Goal: Task Accomplishment & Management: Complete application form

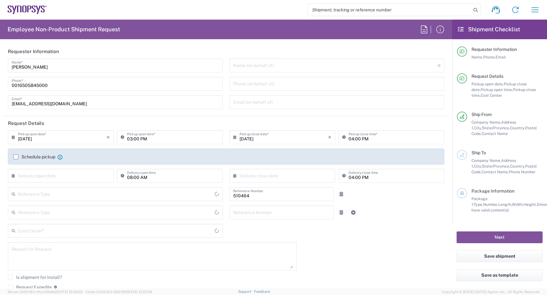
type input "Department"
type input "Delivered at Place"
type input "[GEOGRAPHIC_DATA]"
type input "US01, SG, MSIP2, R&D 510464"
type input "Oregon"
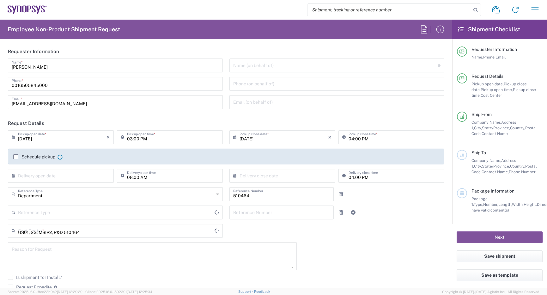
type input "United States"
drag, startPoint x: 56, startPoint y: 83, endPoint x: -22, endPoint y: 34, distance: 92.5
click at [0, 34] on html "Shipment request Shipment tracking Employee non-product shipment request My shi…" at bounding box center [273, 147] width 547 height 295
type input "Hillsboro US03"
type input "!"
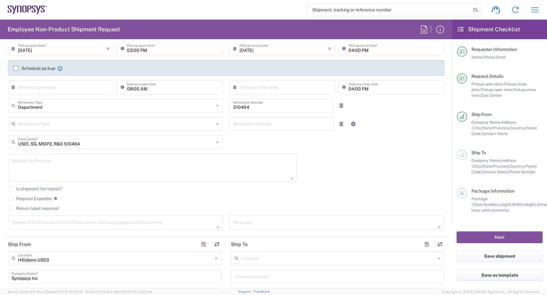
scroll to position [95, 0]
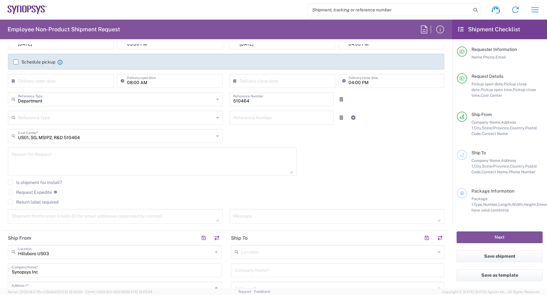
type input "1 503 880 8195"
drag, startPoint x: 11, startPoint y: 190, endPoint x: 16, endPoint y: 189, distance: 5.7
click at [11, 190] on label "Request Expedite" at bounding box center [30, 191] width 44 height 5
click at [10, 192] on input "Request Expedite" at bounding box center [10, 192] width 0 height 0
click at [53, 158] on textarea at bounding box center [152, 161] width 281 height 24
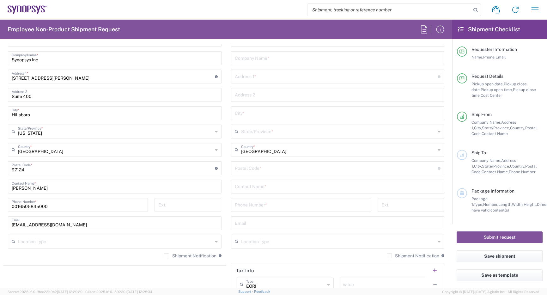
scroll to position [316, 0]
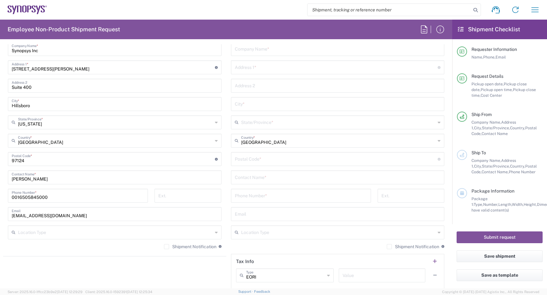
type textarea "International Priority, please. This is a highly visible customer debug. Eric B…"
drag, startPoint x: 57, startPoint y: 195, endPoint x: -22, endPoint y: 167, distance: 83.4
click at [0, 167] on html "Shipment request Shipment tracking Employee non-product shipment request My shi…" at bounding box center [273, 147] width 547 height 295
type input "1 503 880 8195"
click at [165, 248] on label "Shipment Notification" at bounding box center [190, 246] width 52 height 5
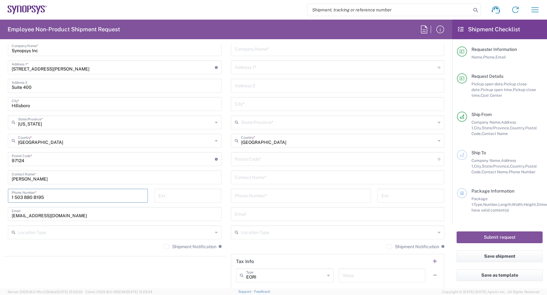
click at [166, 246] on input "Shipment Notification" at bounding box center [166, 246] width 0 height 0
click at [281, 174] on input "text" at bounding box center [338, 176] width 206 height 11
drag, startPoint x: 276, startPoint y: 175, endPoint x: 14, endPoint y: 130, distance: 266.3
click at [112, 152] on div "Ship From Hillsboro US03 Location Hillsboro US03 Aachen DE04 Agrate Brianza IT0…" at bounding box center [226, 150] width 446 height 282
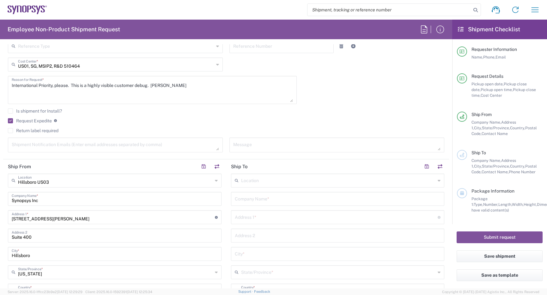
scroll to position [158, 0]
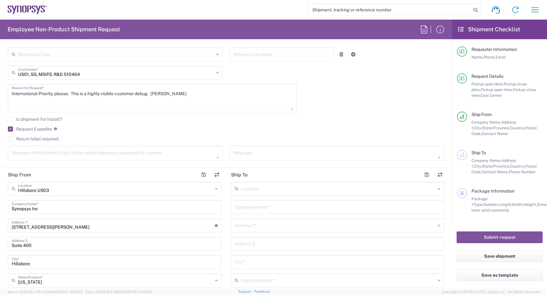
type input "Jorge Es"
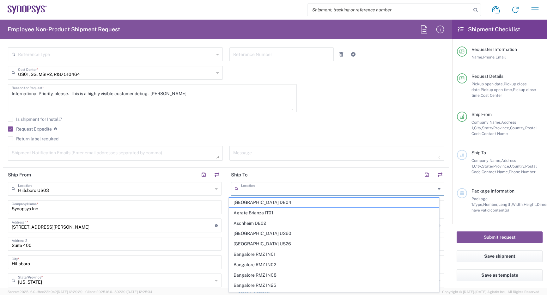
drag, startPoint x: 275, startPoint y: 189, endPoint x: 273, endPoint y: 186, distance: 3.4
click at [274, 189] on input "text" at bounding box center [338, 188] width 195 height 11
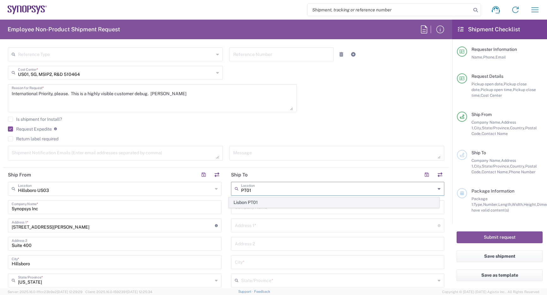
click at [257, 202] on span "Lisbon PT01" at bounding box center [334, 202] width 210 height 10
type input "Lisbon PT01"
type input "SNPS, Portugal Unipessoal, Lda."
type input "Lagoas Park Edificio 4"
type input "Piso 2"
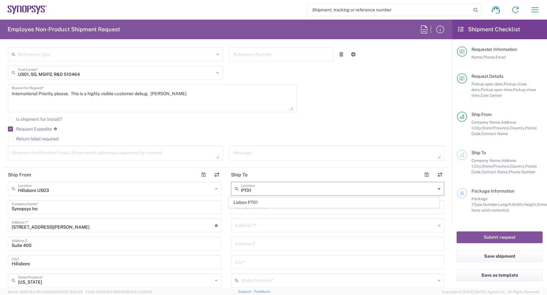
type input "Porto Salvo"
type input "Portugal"
type input "2740-267"
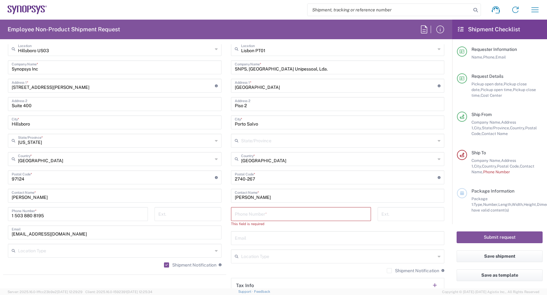
scroll to position [316, 0]
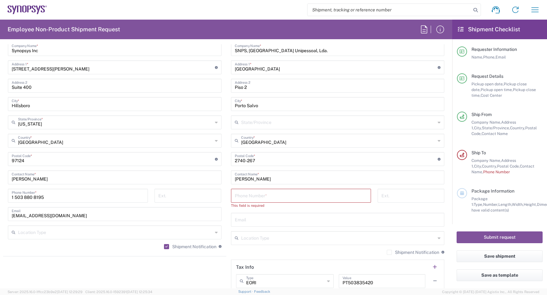
click at [255, 194] on input "tel" at bounding box center [301, 194] width 132 height 11
paste input "+351.911.999.307"
click at [235, 199] on input "+351.911.999.307" at bounding box center [301, 194] width 132 height 11
click at [241, 196] on input "351.911.999.307" at bounding box center [301, 194] width 132 height 11
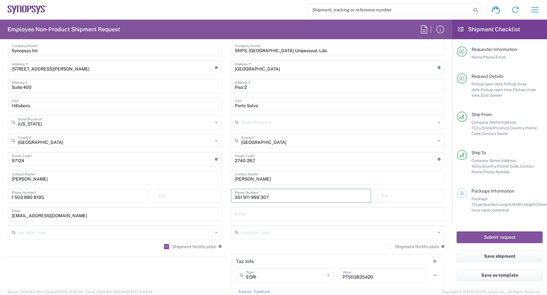
type input "351 911 999 307"
click at [263, 179] on input "Jorge Es" at bounding box center [338, 176] width 206 height 11
type input "Jorge Esteves"
drag, startPoint x: 261, startPoint y: 215, endPoint x: 274, endPoint y: 210, distance: 14.0
click at [261, 215] on input "text" at bounding box center [338, 213] width 206 height 11
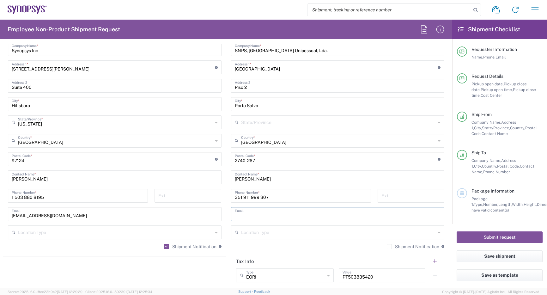
paste input "jesteves@synopsys.com"
type input "jesteves@synopsys.com"
drag, startPoint x: 380, startPoint y: 246, endPoint x: 384, endPoint y: 249, distance: 4.5
click at [381, 246] on div "Shipment Notification If checked, a shipment notification email will be sent to…" at bounding box center [337, 248] width 213 height 10
click at [387, 244] on label "Shipment Notification" at bounding box center [413, 246] width 52 height 5
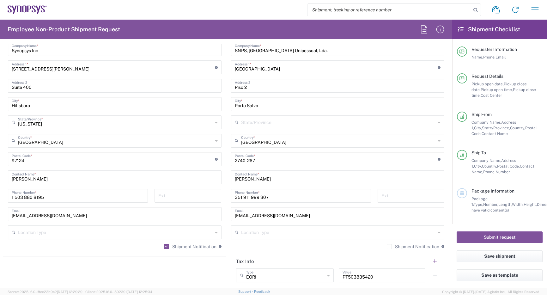
click at [389, 246] on input "Shipment Notification" at bounding box center [389, 246] width 0 height 0
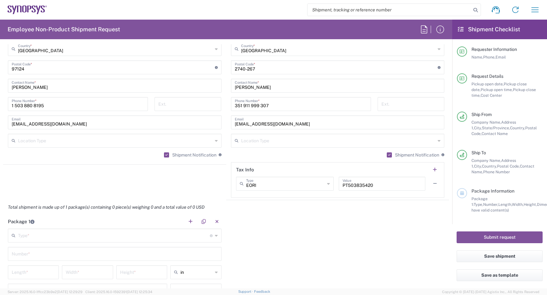
scroll to position [442, 0]
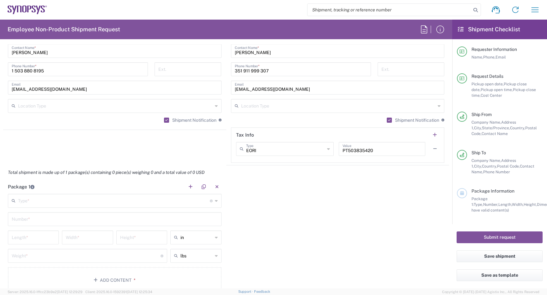
click at [80, 212] on main "Type * Material used to package goods Bale(s) Basket(s) Bolt(s) Bottle(s) Bucke…" at bounding box center [114, 244] width 223 height 101
click at [79, 210] on main "Type * Material used to package goods Bale(s) Basket(s) Bolt(s) Bottle(s) Bucke…" at bounding box center [114, 244] width 223 height 101
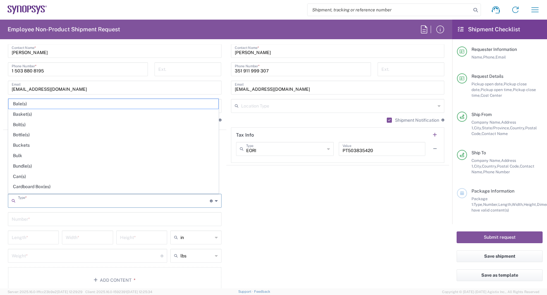
click at [74, 204] on input "text" at bounding box center [114, 200] width 192 height 11
click at [38, 188] on span "Cardboard Box(es)" at bounding box center [114, 187] width 210 height 10
type input "Cardboard Box(es)"
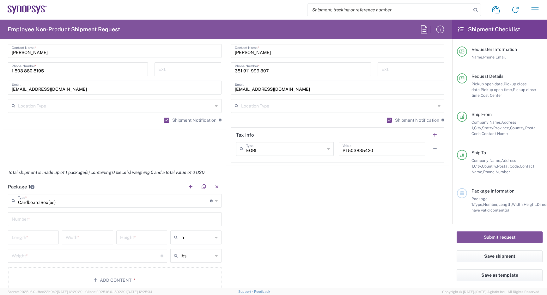
click at [50, 220] on input "text" at bounding box center [115, 218] width 206 height 11
type input "1"
drag, startPoint x: 45, startPoint y: 240, endPoint x: 41, endPoint y: 228, distance: 13.2
click at [46, 240] on input "number" at bounding box center [33, 236] width 43 height 11
type input "20"
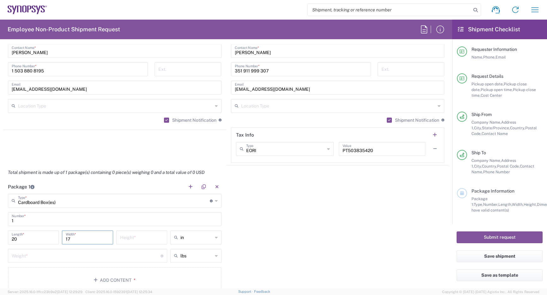
type input "17"
type input "10"
click at [47, 253] on input "number" at bounding box center [86, 254] width 149 height 11
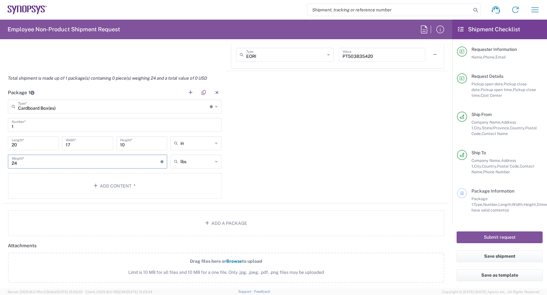
scroll to position [537, 0]
type input "24"
click at [104, 184] on button "Add Content *" at bounding box center [114, 185] width 213 height 26
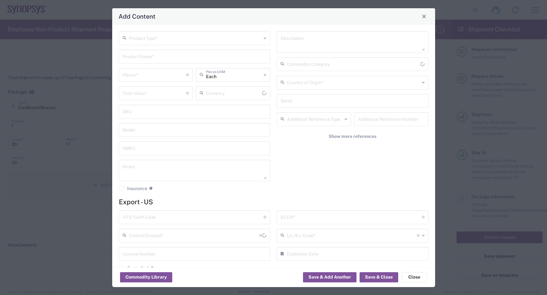
type input "US Dollar"
click at [180, 45] on div "Product Type * Product Name * Pieces * Number of pieces inside all the packages…" at bounding box center [194, 113] width 158 height 164
click at [178, 37] on input "text" at bounding box center [195, 37] width 133 height 11
click at [170, 61] on span "General Commodity" at bounding box center [193, 62] width 148 height 10
type input "General Commodity"
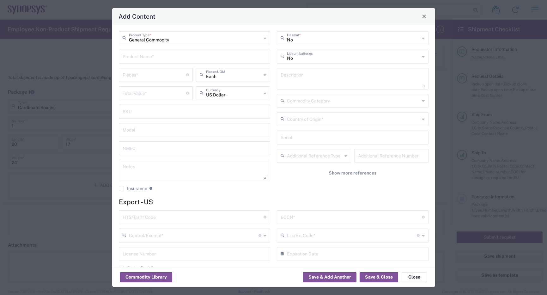
click at [161, 59] on input "text" at bounding box center [195, 56] width 144 height 11
drag, startPoint x: 160, startPoint y: 59, endPoint x: 156, endPoint y: 56, distance: 4.7
click at [156, 56] on input "Astera Scorpio" at bounding box center [195, 56] width 144 height 11
paste input "Scorpio CEM EVB V01"
click at [151, 57] on input "Astera Scorpio Scorpio CEM EVB V01" at bounding box center [195, 56] width 144 height 11
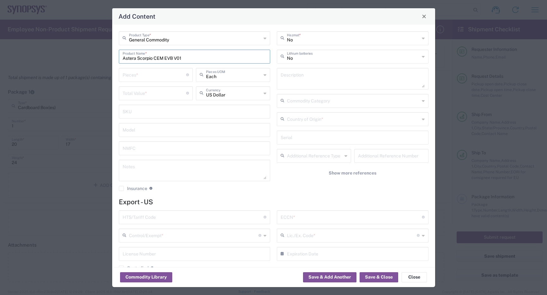
type input "Astera Scorpio CEM EVB V01"
click at [172, 78] on input "number" at bounding box center [155, 74] width 64 height 11
type input "2"
click at [139, 91] on input "number" at bounding box center [155, 92] width 64 height 11
type input "1500"
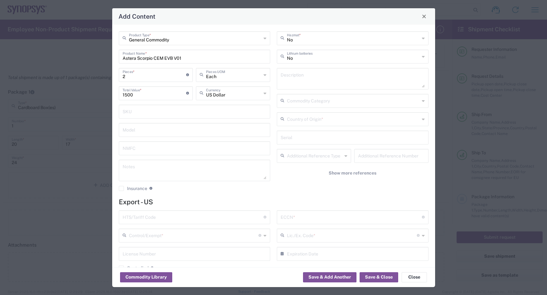
drag, startPoint x: 210, startPoint y: 276, endPoint x: 163, endPoint y: 271, distance: 47.3
click at [210, 276] on div "Commodity Library Save & Add Another Save & Close Close" at bounding box center [273, 277] width 323 height 20
click at [305, 77] on textarea at bounding box center [352, 79] width 144 height 18
drag, startPoint x: 442, startPoint y: 83, endPoint x: 283, endPoint y: 86, distance: 158.9
click at [283, 86] on textarea "R" at bounding box center [352, 79] width 144 height 18
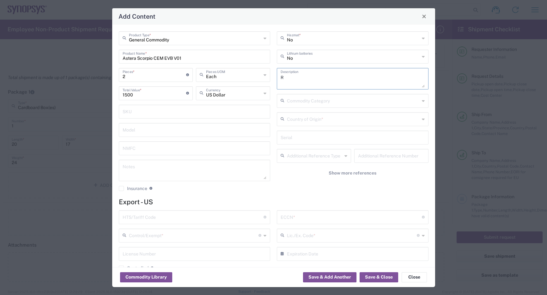
drag, startPoint x: 294, startPoint y: 75, endPoint x: 253, endPoint y: 70, distance: 40.8
click at [254, 71] on div "General Commodity Product Type * Astera Scorpio CEM EVB V01 Product Name * 2 Pi…" at bounding box center [273, 113] width 316 height 164
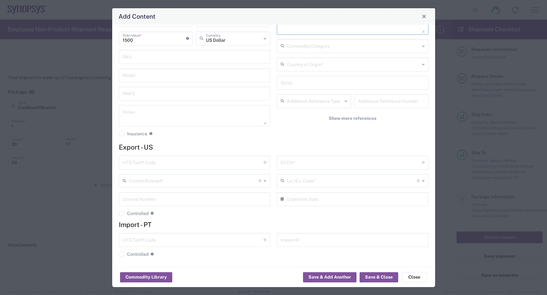
scroll to position [56, 0]
type textarea "Astera R&D circuit board"
click at [222, 162] on input "text" at bounding box center [193, 160] width 141 height 11
paste input "8534.00.0020"
type input "8534.00.0020"
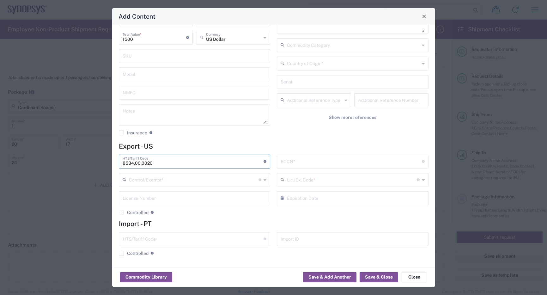
click at [335, 161] on input "text" at bounding box center [350, 160] width 141 height 11
type input "3A991"
click at [225, 182] on input "text" at bounding box center [194, 179] width 130 height 11
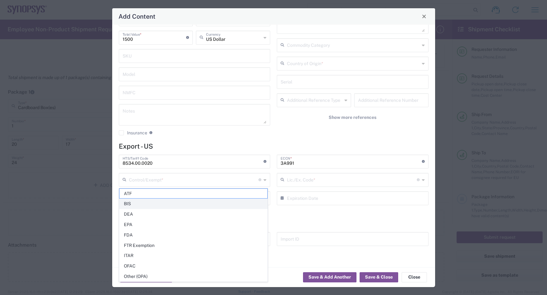
click at [143, 205] on span "BIS" at bounding box center [193, 204] width 148 height 10
type input "BIS"
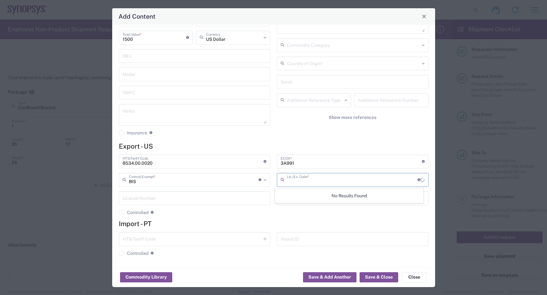
click at [329, 184] on input "text" at bounding box center [352, 179] width 130 height 11
click at [327, 195] on span "NLR - No License Required" at bounding box center [349, 194] width 148 height 10
type input "NLR - No License Required"
click at [322, 64] on input "text" at bounding box center [353, 62] width 133 height 11
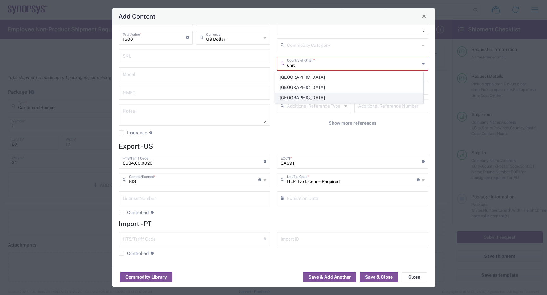
click at [294, 99] on span "United States" at bounding box center [349, 98] width 148 height 10
type input "United States"
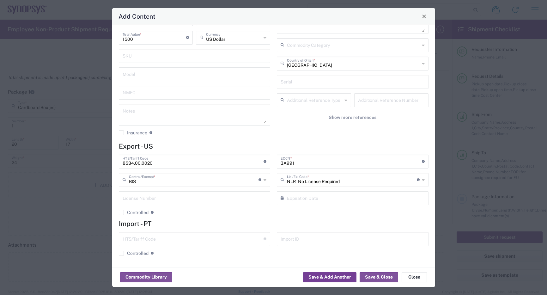
click at [334, 274] on button "Save & Add Another" at bounding box center [329, 277] width 53 height 10
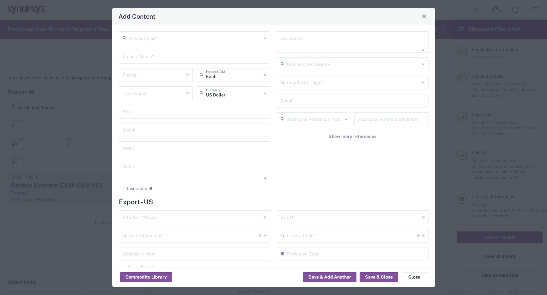
click at [174, 39] on input "text" at bounding box center [195, 37] width 133 height 11
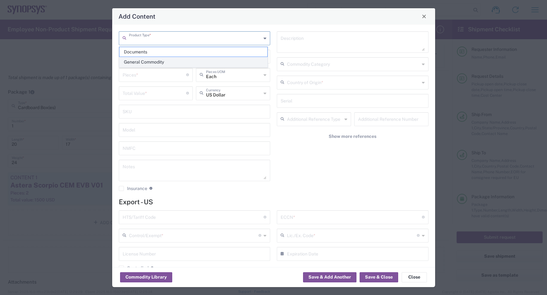
click at [166, 61] on span "General Commodity" at bounding box center [193, 62] width 148 height 10
type input "General Commodity"
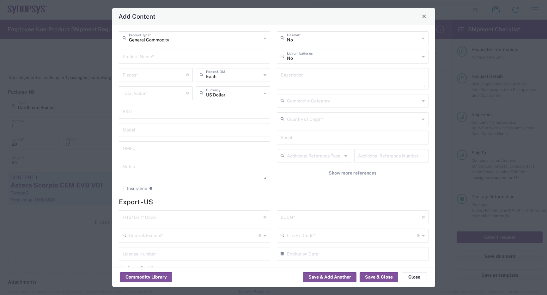
click at [159, 57] on input "text" at bounding box center [195, 56] width 144 height 11
paste input "Corsair RM1000x ATX power supply"
type input "Corsair RM1000x ATX power supply"
click at [167, 72] on input "number" at bounding box center [155, 74] width 64 height 11
type input "2"
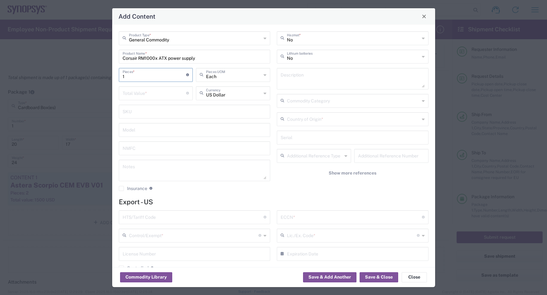
type input "1"
drag, startPoint x: 150, startPoint y: 94, endPoint x: 150, endPoint y: 90, distance: 3.8
click at [150, 93] on input "number" at bounding box center [155, 92] width 64 height 11
type input "200"
click at [320, 82] on textarea at bounding box center [352, 79] width 144 height 18
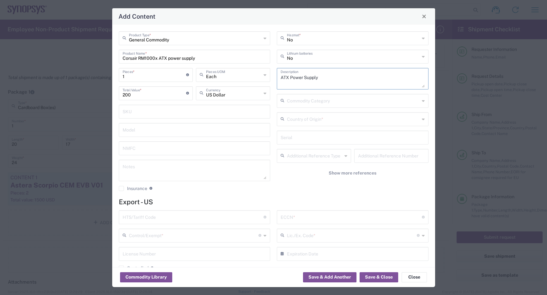
type textarea "ATX Power Supply"
drag, startPoint x: 162, startPoint y: 219, endPoint x: 163, endPoint y: 216, distance: 3.4
click at [162, 218] on input "text" at bounding box center [193, 216] width 141 height 11
paste input "8504.40.8500"
type input "8504.40.8500"
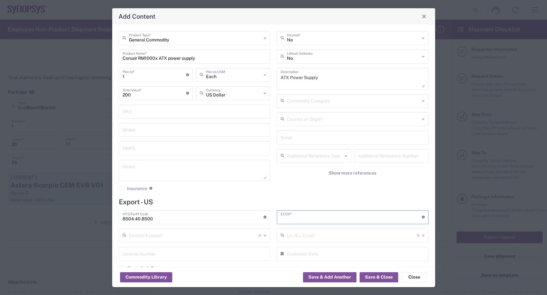
click at [303, 212] on input "text" at bounding box center [350, 216] width 141 height 11
type input "EAR99"
click at [202, 233] on input "text" at bounding box center [194, 234] width 130 height 11
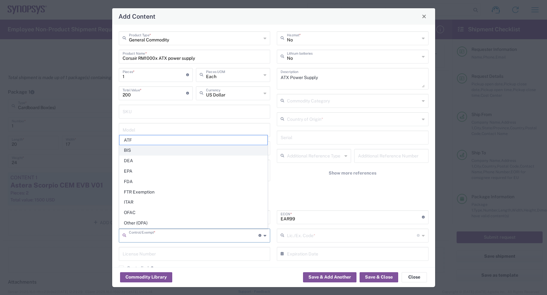
click at [156, 150] on span "BIS" at bounding box center [193, 150] width 148 height 10
type input "BIS"
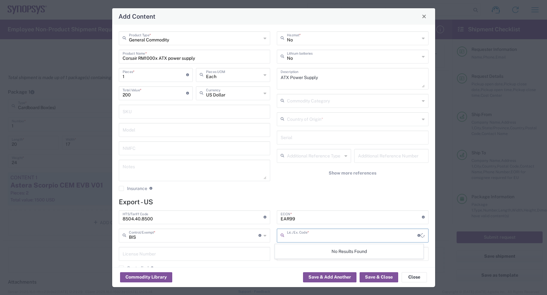
drag, startPoint x: 313, startPoint y: 238, endPoint x: 317, endPoint y: 234, distance: 6.1
click at [314, 238] on input "text" at bounding box center [352, 234] width 130 height 11
click at [319, 246] on span "NLR - No License Required" at bounding box center [349, 249] width 148 height 10
type input "NLR - No License Required"
click at [385, 276] on button "Save & Close" at bounding box center [378, 277] width 39 height 10
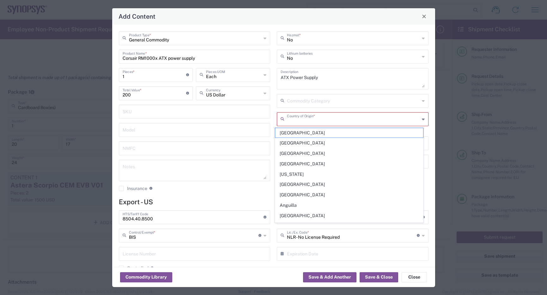
click at [371, 119] on input "text" at bounding box center [353, 118] width 133 height 11
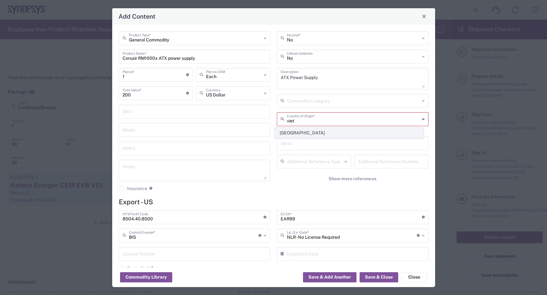
click at [346, 136] on span "Vietnam" at bounding box center [349, 133] width 148 height 10
type input "Vietnam"
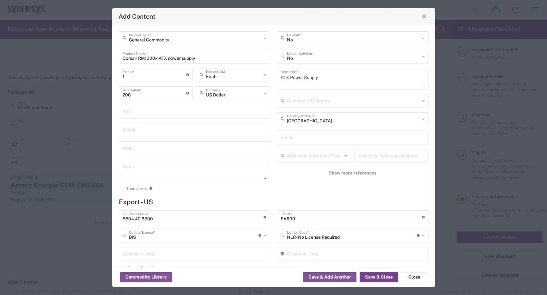
click at [383, 276] on button "Save & Close" at bounding box center [378, 277] width 39 height 10
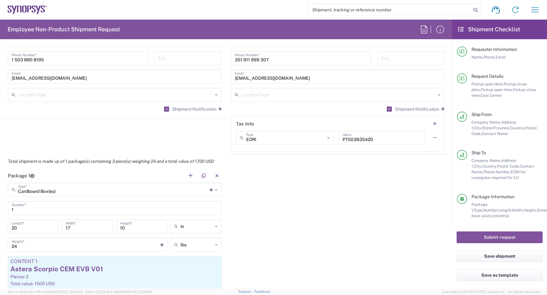
scroll to position [347, 0]
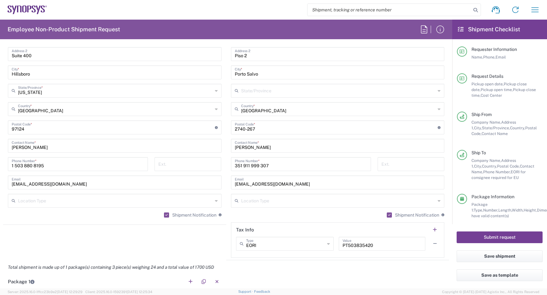
click at [505, 239] on button "Submit request" at bounding box center [499, 237] width 86 height 12
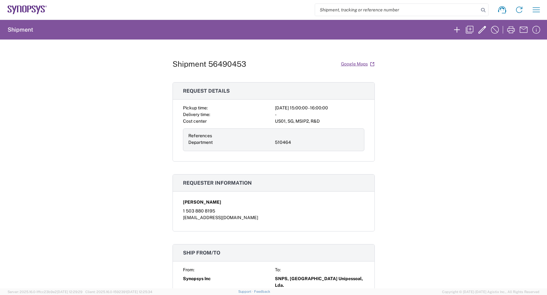
drag, startPoint x: 8, startPoint y: 138, endPoint x: 140, endPoint y: 89, distance: 140.8
click at [139, 90] on div "Shipment 56490453 Google Maps Request details Pickup time: 2025-08-13 15:00:00 …" at bounding box center [273, 163] width 547 height 249
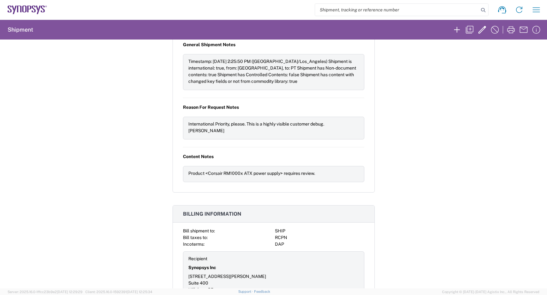
scroll to position [474, 0]
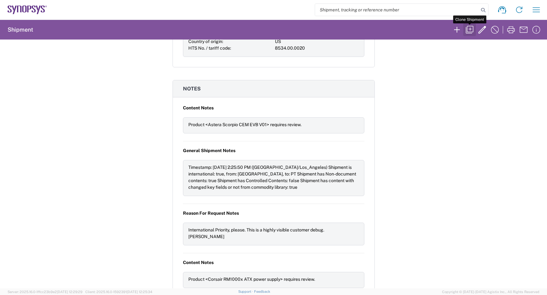
click at [472, 30] on icon "button" at bounding box center [469, 30] width 10 height 10
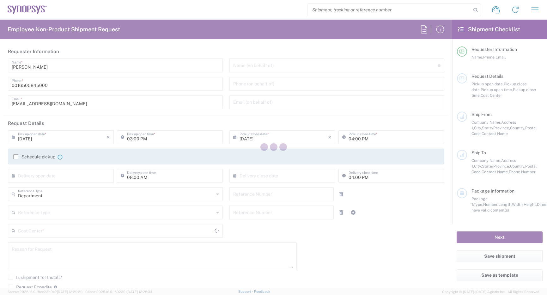
type input "1 503 880 8195"
type input "510464"
type textarea "International Priority, please. This is a highly visible customer debug. Eric B…"
type input "Hillsboro US03"
type input "Synopsys Inc"
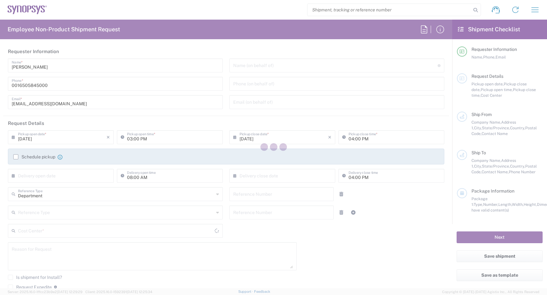
type input "[STREET_ADDRESS][PERSON_NAME]"
type input "Suite 400"
type input "Hillsboro"
type input "97124"
type input "[PERSON_NAME]"
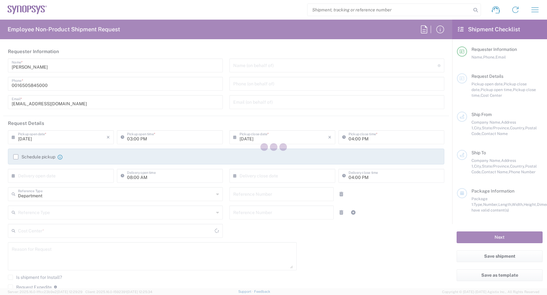
type input "1 503 880 8195"
type input "[EMAIL_ADDRESS][DOMAIN_NAME]"
type input "Lisbon PT01"
type input "SNPS, Portugal Unipessoal, Lda."
type input "Lagoas Park Edificio 4"
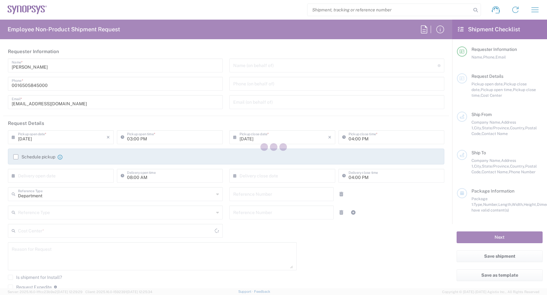
type input "Piso 2"
type input "Porto Salvo"
type input "Portugal"
type input "2740-267"
type input "Jorge Esteves"
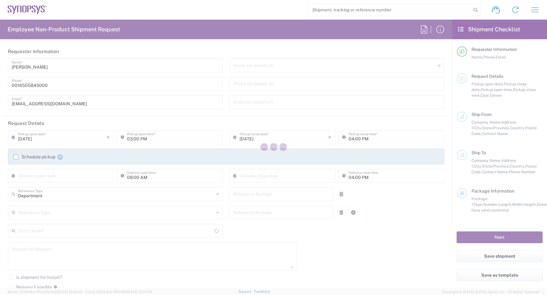
type input "351 911 999 307"
type input "jesteves@synopsys.com"
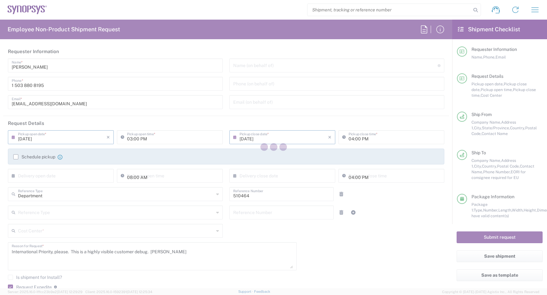
type input "Oregon"
type input "Cardboard Box(es)"
type input "US01, SG, MSIP2, R&D 510464"
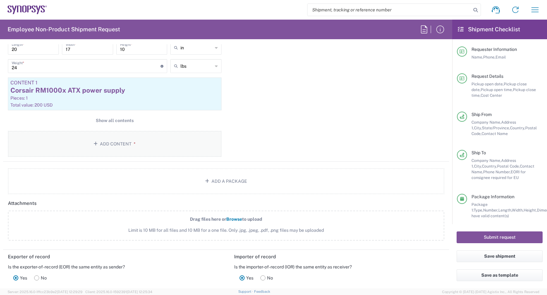
scroll to position [568, 0]
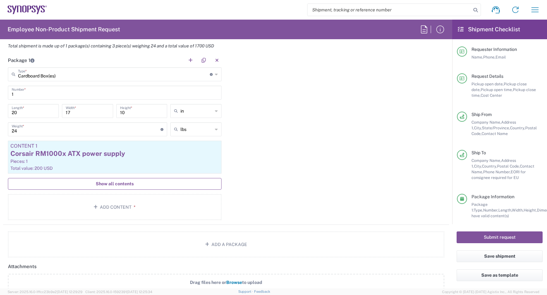
click at [149, 182] on button "Show all contents" at bounding box center [114, 184] width 213 height 12
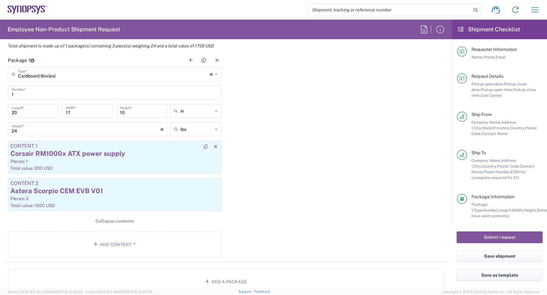
click at [83, 156] on div "Corsair RM1000x ATX power supply" at bounding box center [114, 153] width 208 height 9
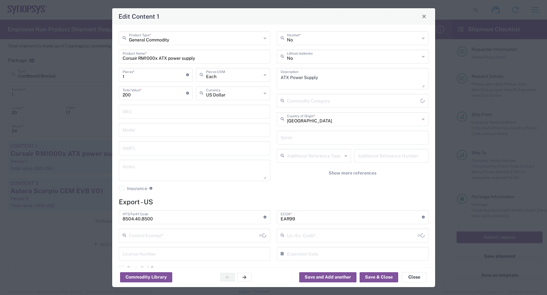
type input "BIS"
type input "NLR - No License Required"
click at [156, 57] on input "Corsair RM1000x ATX power supply" at bounding box center [195, 56] width 144 height 11
type input "Corsair RM850 ATX power supply"
click at [390, 277] on button "Save & Close" at bounding box center [378, 277] width 39 height 10
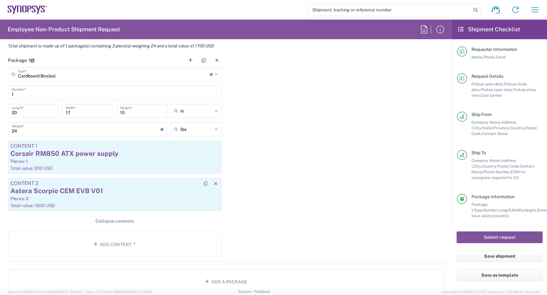
click at [170, 193] on div "Astera Scorpio CEM EVB V01" at bounding box center [114, 190] width 208 height 9
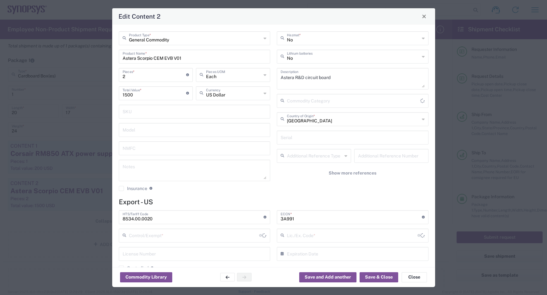
type input "BIS"
type input "NLR - No License Required"
click at [196, 60] on input "Astera Scorpio CEM EVB V01" at bounding box center [195, 56] width 144 height 11
type input "Astera PCIe Loopback Baseboard"
click at [116, 245] on div "8534.00.0020 HTS/Tariff Code Obtain HTS from vendor if product is purchased. 10…" at bounding box center [194, 242] width 158 height 65
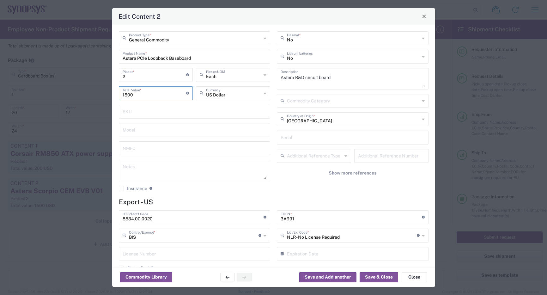
drag, startPoint x: 142, startPoint y: 97, endPoint x: 20, endPoint y: 78, distance: 123.6
click at [20, 79] on div "Edit Content 2 General Commodity Product Type * Astera PCIe Loopback Baseboard …" at bounding box center [273, 147] width 547 height 295
drag, startPoint x: 128, startPoint y: 75, endPoint x: 28, endPoint y: 54, distance: 102.1
click at [103, 71] on div "Edit Content 2 General Commodity Product Type * Astera PCIe Loopback Baseboard …" at bounding box center [273, 147] width 547 height 295
type input "1"
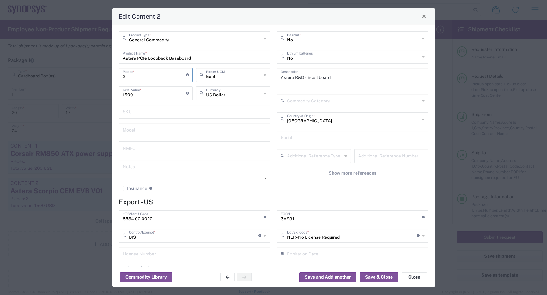
type input "750"
type input "1"
click at [328, 278] on button "Save and Add another" at bounding box center [327, 277] width 57 height 10
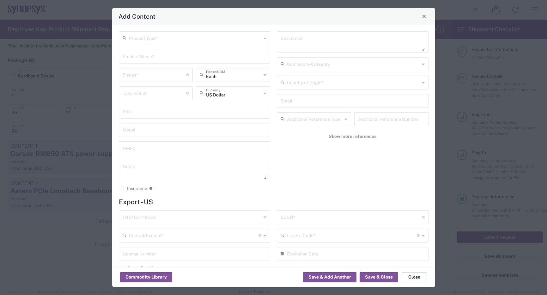
click at [409, 274] on button "Close" at bounding box center [413, 277] width 25 height 10
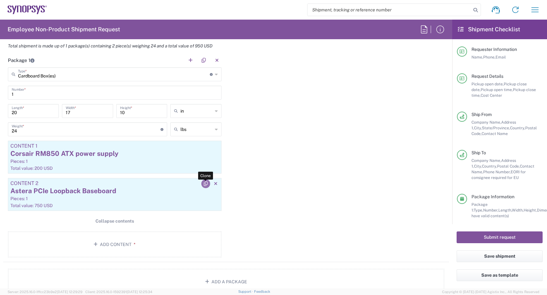
click at [204, 183] on icon "button" at bounding box center [206, 183] width 4 height 4
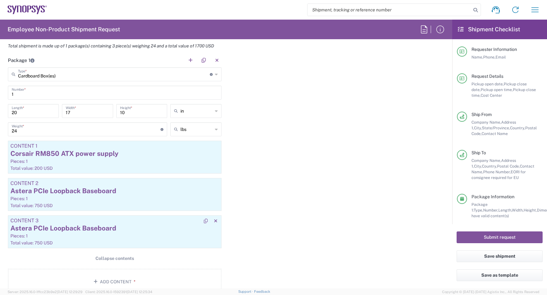
click at [83, 229] on div "Astera PCIe Loopback Baseboard" at bounding box center [114, 227] width 208 height 9
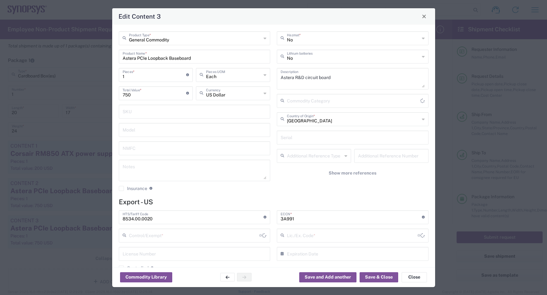
type input "BIS"
type input "NLR - No License Required"
drag, startPoint x: 199, startPoint y: 58, endPoint x: 138, endPoint y: 59, distance: 61.6
click at [138, 59] on input "Astera PCIe Loopback Baseboard" at bounding box center [195, 56] width 144 height 11
type input "Astera Aries 6 CEM board"
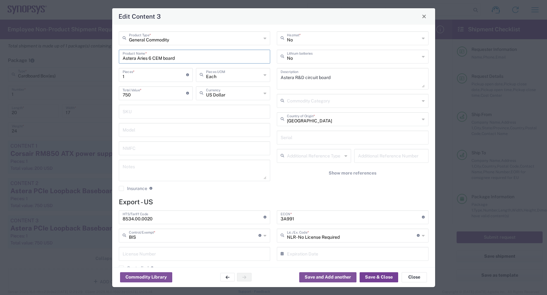
click at [371, 276] on button "Save & Close" at bounding box center [378, 277] width 39 height 10
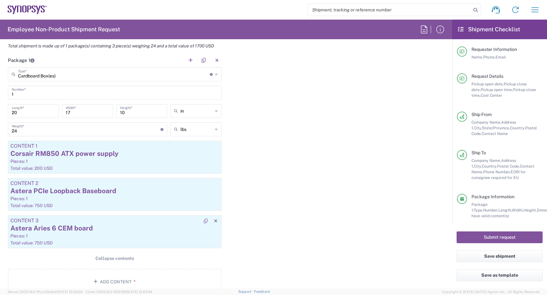
click at [143, 230] on div "Astera Aries 6 CEM board" at bounding box center [114, 227] width 208 height 9
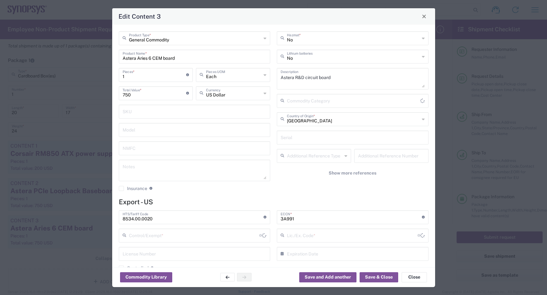
type input "BIS"
type input "NLR - No License Required"
click at [410, 277] on button "Close" at bounding box center [413, 277] width 25 height 10
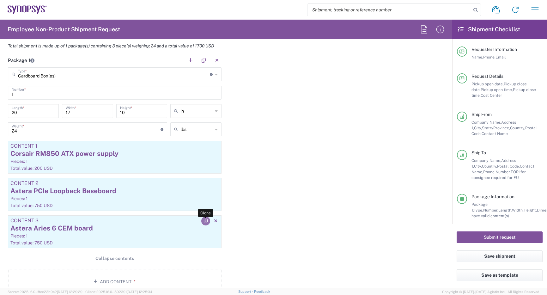
click at [205, 221] on icon "button" at bounding box center [206, 221] width 4 height 4
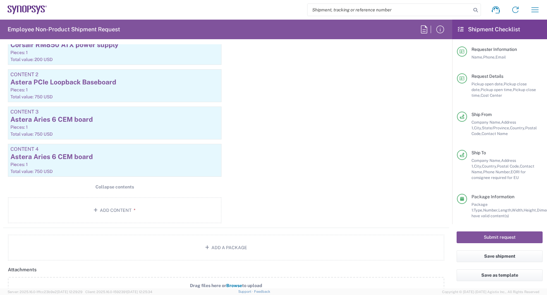
scroll to position [695, 0]
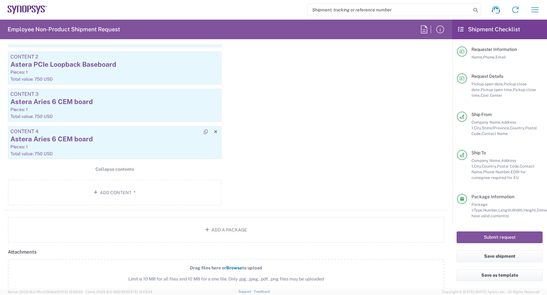
click at [133, 138] on div "Astera Aries 6 CEM board" at bounding box center [114, 138] width 208 height 9
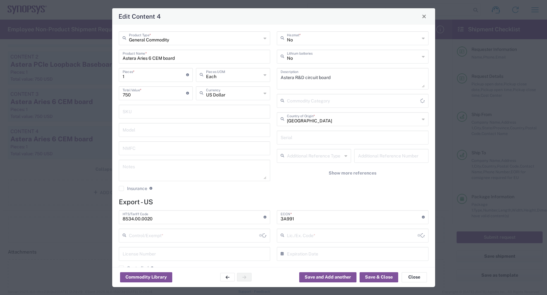
type input "BIS"
type input "NLR - No License Required"
drag, startPoint x: 187, startPoint y: 61, endPoint x: 138, endPoint y: 60, distance: 49.3
click at [138, 61] on input "Astera Aries 6 CEM board" at bounding box center [195, 56] width 144 height 11
type input "Astera PCIe 6 LEV"
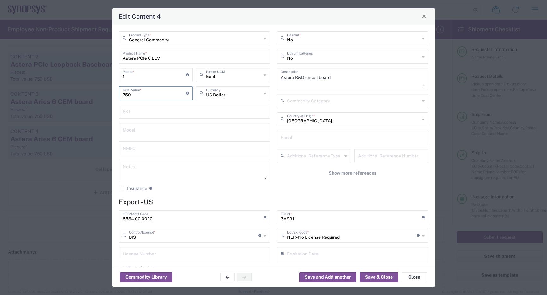
drag, startPoint x: 133, startPoint y: 96, endPoint x: 69, endPoint y: 82, distance: 65.8
click at [70, 84] on div "Edit Content 4 General Commodity Product Type * Astera PCIe 6 LEV Product Name …" at bounding box center [273, 147] width 547 height 295
type input "150"
click at [370, 273] on button "Save & Close" at bounding box center [378, 277] width 39 height 10
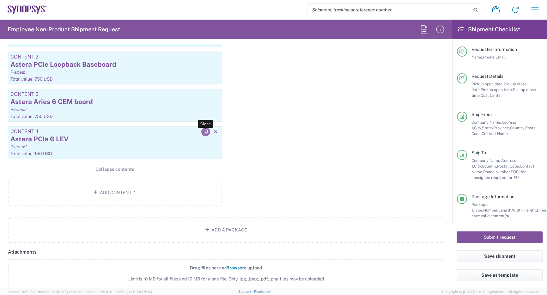
click at [204, 130] on icon "button" at bounding box center [206, 131] width 4 height 4
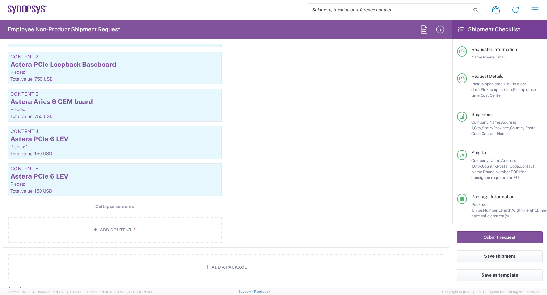
scroll to position [732, 0]
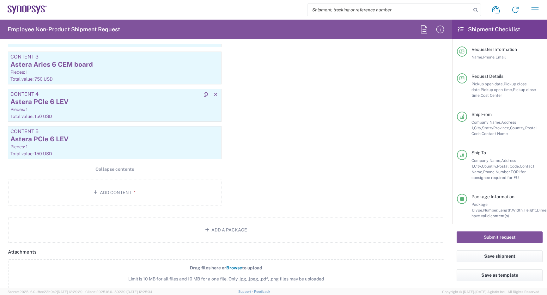
click at [82, 112] on div "Pieces: 1" at bounding box center [114, 109] width 208 height 6
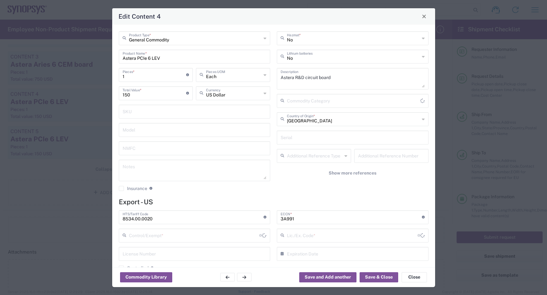
type input "BIS"
type input "NLR - No License Required"
click at [164, 59] on input "Astera PCIe 6 LEV" at bounding box center [195, 56] width 144 height 11
type input "Astera PCIe 6 LEC"
click at [384, 276] on button "Save & Close" at bounding box center [378, 277] width 39 height 10
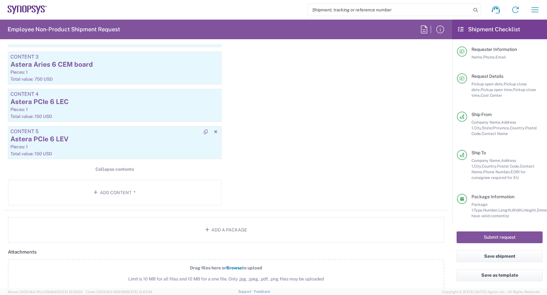
click at [87, 145] on div "Pieces: 1" at bounding box center [114, 147] width 208 height 6
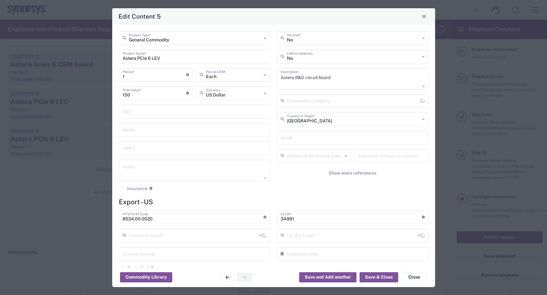
type input "BIS"
type input "NLR - No License Required"
drag, startPoint x: 171, startPoint y: 60, endPoint x: 151, endPoint y: 60, distance: 19.6
click at [151, 60] on input "Astera PCIe 6 LEV" at bounding box center [195, 56] width 144 height 11
type input "Astera PCIe 6 PLEC"
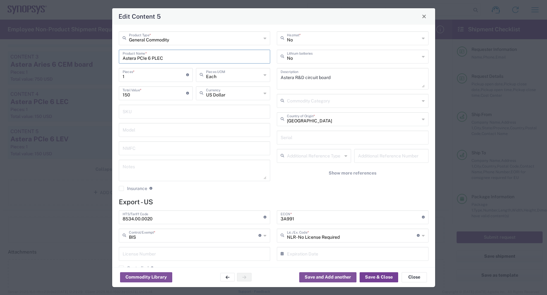
click at [379, 276] on button "Save & Close" at bounding box center [378, 277] width 39 height 10
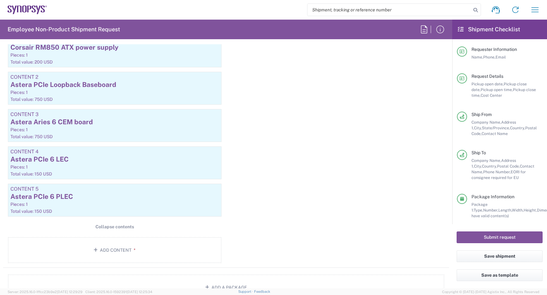
scroll to position [574, 0]
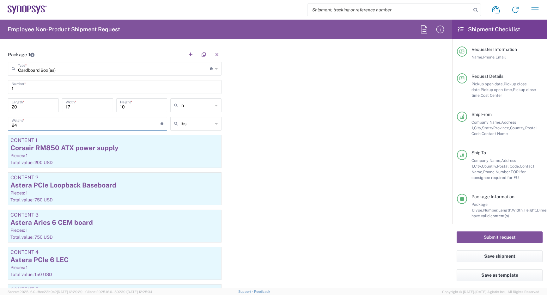
drag, startPoint x: 36, startPoint y: 127, endPoint x: -26, endPoint y: 123, distance: 62.1
click at [0, 123] on html "Shipment request Shipment tracking Employee non-product shipment request My shi…" at bounding box center [273, 147] width 547 height 295
type input "15"
drag, startPoint x: 22, startPoint y: 109, endPoint x: -22, endPoint y: 101, distance: 44.5
click at [0, 101] on html "Shipment request Shipment tracking Employee non-product shipment request My shi…" at bounding box center [273, 147] width 547 height 295
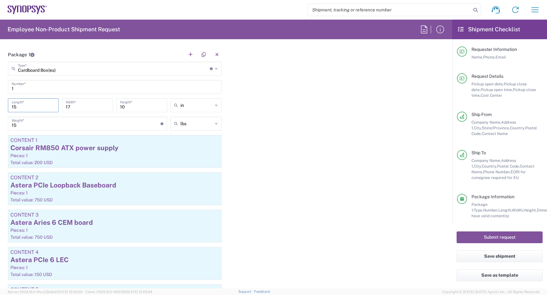
type input "15"
type input "12"
click at [20, 125] on input "15" at bounding box center [86, 122] width 149 height 11
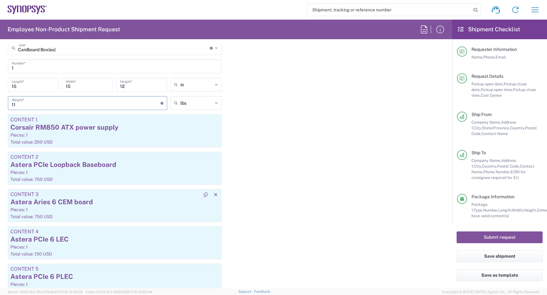
scroll to position [606, 0]
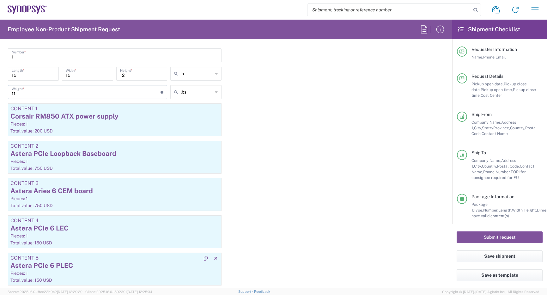
type input "11"
click at [106, 266] on div "Astera PCIe 6 PLEC" at bounding box center [114, 265] width 208 height 9
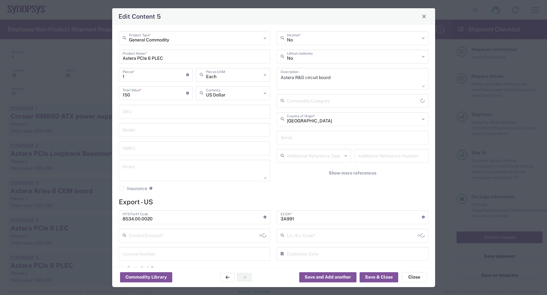
type input "NLR - No License Required"
type input "BIS"
click at [194, 61] on input "Astera PCIe 6 PLEC" at bounding box center [195, 56] width 144 height 11
type input "Astera PCIe 6 PLEC 10dB"
click at [267, 273] on div "Commodity Library Save and Add another Save & Close Close" at bounding box center [273, 277] width 323 height 20
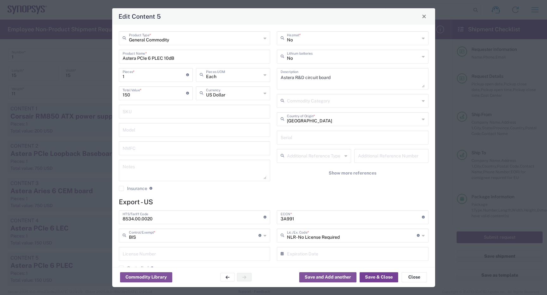
click at [391, 278] on button "Save & Close" at bounding box center [378, 277] width 39 height 10
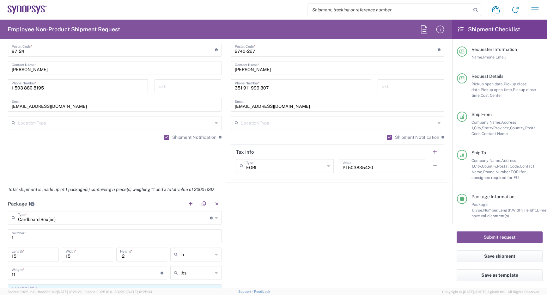
scroll to position [385, 0]
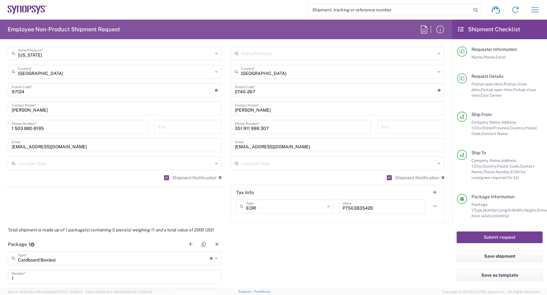
click at [519, 237] on button "Submit request" at bounding box center [499, 237] width 86 height 12
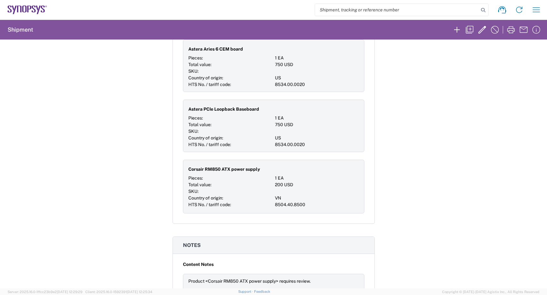
scroll to position [442, 0]
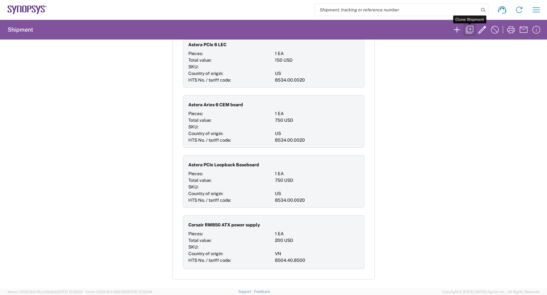
click at [470, 29] on icon "button" at bounding box center [469, 30] width 8 height 8
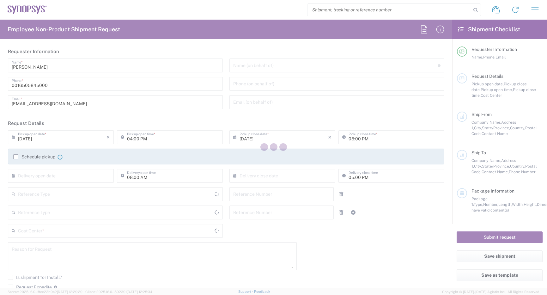
type input "1 503 880 8195"
type input "03:00 PM"
type input "04:00 PM"
type input "510464"
type textarea "International Priority, please. This is a highly visible customer debug. Eric B…"
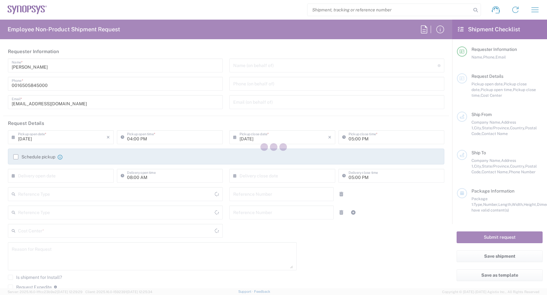
type input "Hillsboro US03"
type input "Synopsys Inc"
type input "[STREET_ADDRESS][PERSON_NAME]"
type input "Suite 400"
type input "Hillsboro"
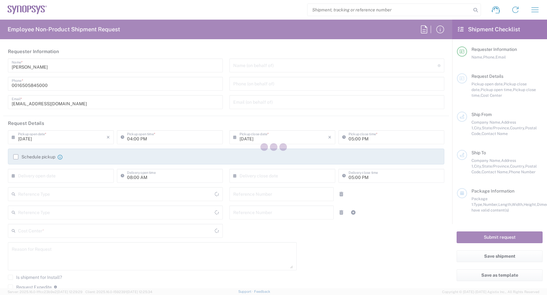
type input "97124"
type input "[PERSON_NAME]"
type input "1 503 880 8195"
type input "[EMAIL_ADDRESS][DOMAIN_NAME]"
type input "Lisbon PT01"
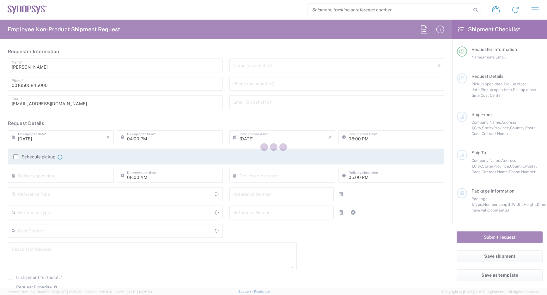
type input "SNPS, Portugal Unipessoal, Lda."
type input "Lagoas Park Edificio 4"
type input "Piso 2"
type input "Porto Salvo"
type input "2740-267"
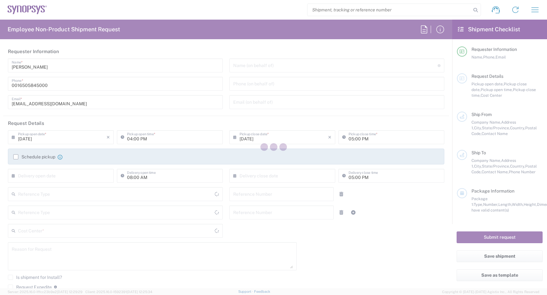
type input "Jorge Esteves"
type input "351 911 999 307"
type input "jesteves@synopsys.com"
type input "Department"
type input "Portugal"
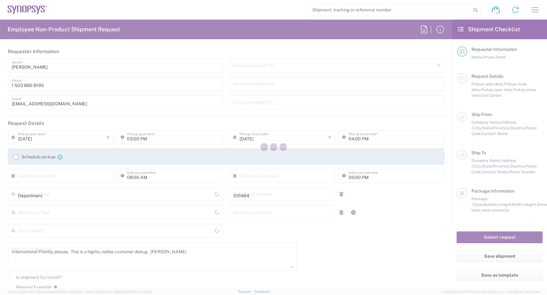
type input "Delivered at Place"
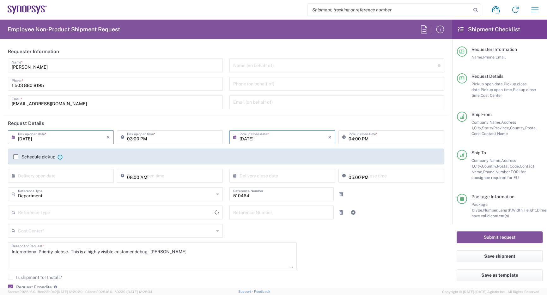
type input "Oregon"
type input "United States"
type input "Cardboard Box(es)"
type input "US01, SG, MSIP2, R&D 510464"
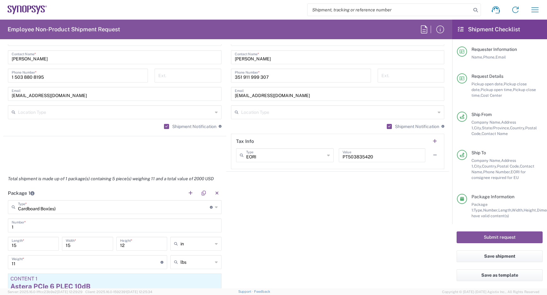
scroll to position [474, 0]
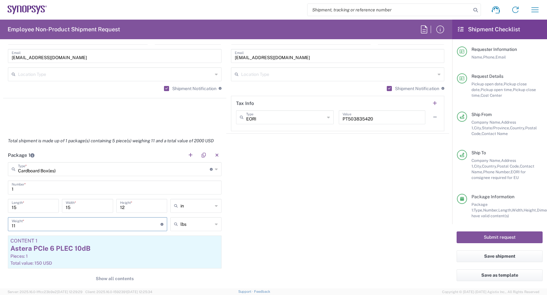
click at [45, 224] on input "11" at bounding box center [86, 223] width 149 height 11
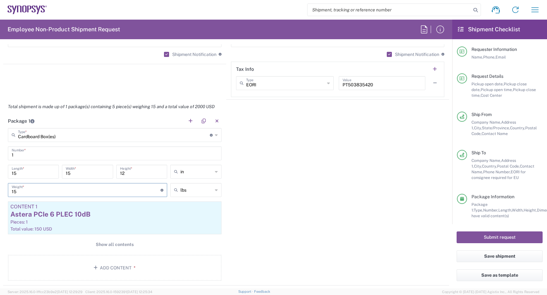
scroll to position [600, 0]
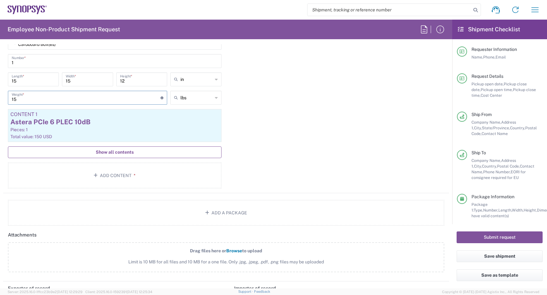
type input "15"
click at [118, 153] on span "Show all contents" at bounding box center [115, 152] width 38 height 6
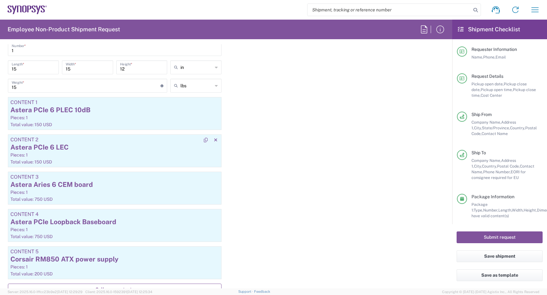
scroll to position [632, 0]
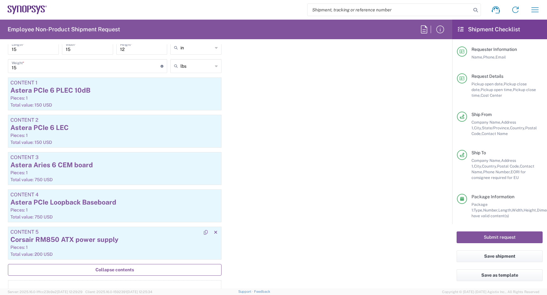
click at [146, 241] on div "Corsair RM850 ATX power supply" at bounding box center [114, 239] width 208 height 9
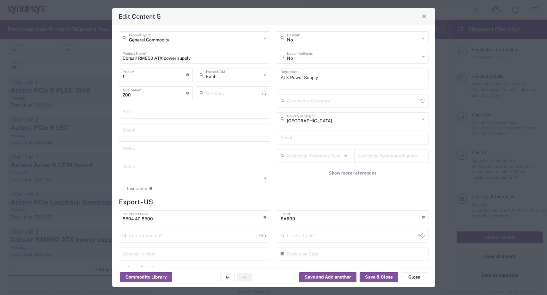
type input "US Dollar"
type input "BIS"
type input "NLR - No License Required"
click at [155, 59] on input "Corsair RM850 ATX power supply" at bounding box center [195, 56] width 144 height 11
type input "Corsair RM1000 ATX power supply"
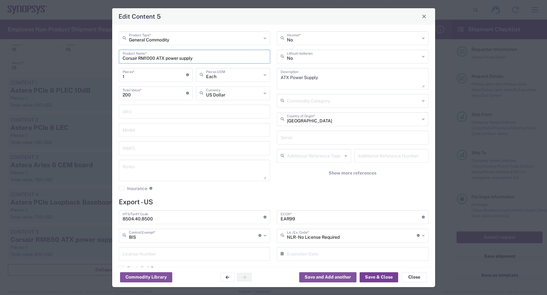
click at [384, 279] on button "Save & Close" at bounding box center [378, 277] width 39 height 10
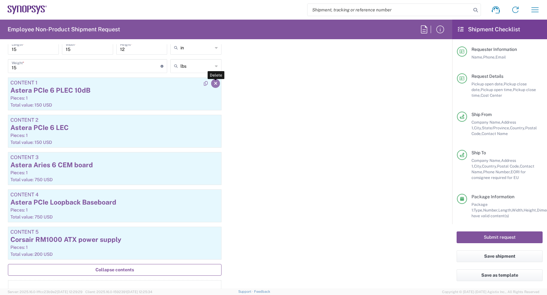
click at [214, 82] on icon "button" at bounding box center [215, 83] width 3 height 4
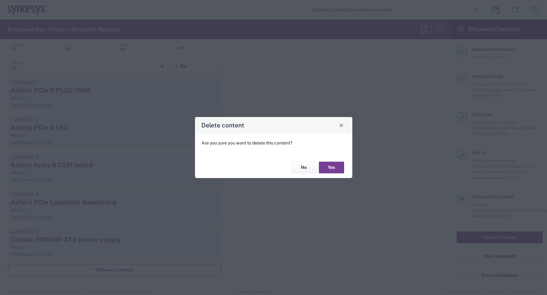
click at [332, 166] on button "Yes" at bounding box center [331, 168] width 25 height 12
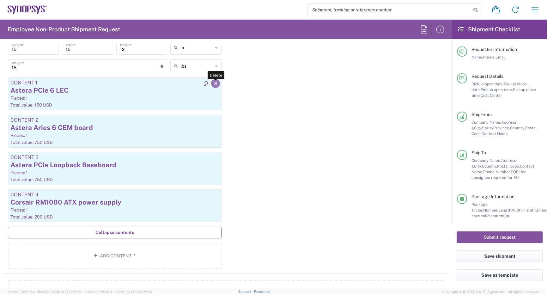
click at [214, 83] on icon "button" at bounding box center [215, 83] width 3 height 4
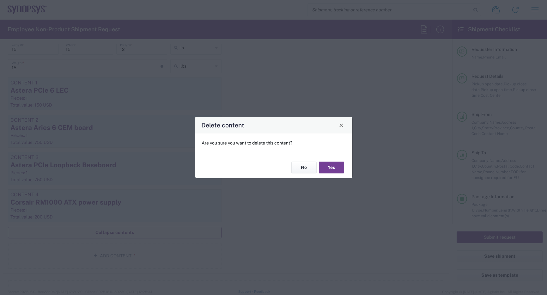
click at [333, 171] on button "Yes" at bounding box center [331, 168] width 25 height 12
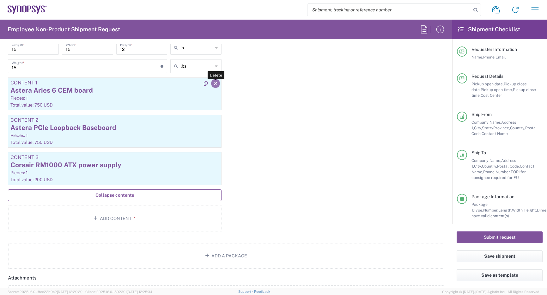
click at [214, 82] on icon "button" at bounding box center [215, 83] width 3 height 4
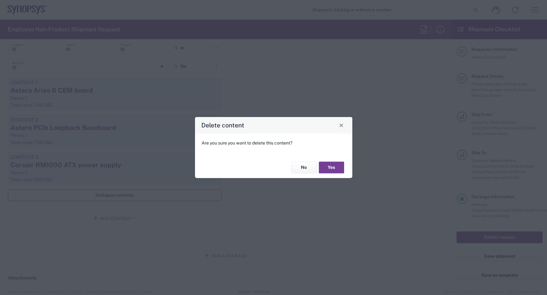
click at [332, 168] on button "Yes" at bounding box center [331, 168] width 25 height 12
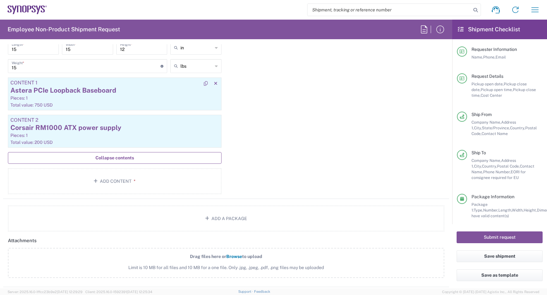
click at [145, 96] on div "Pieces: 1" at bounding box center [114, 98] width 208 height 6
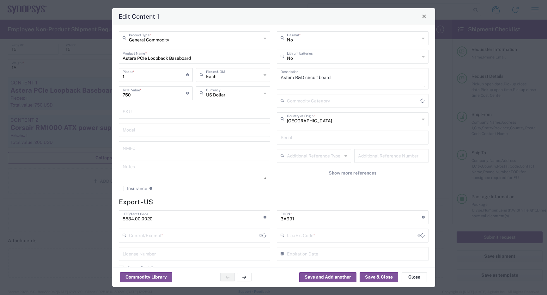
type input "BIS"
type input "NLR - No License Required"
drag, startPoint x: 196, startPoint y: 58, endPoint x: 147, endPoint y: 60, distance: 49.3
click at [147, 60] on input "Astera PCIe Loopback Baseboard" at bounding box center [195, 56] width 144 height 11
paste input "Aries 6 EVB V02"
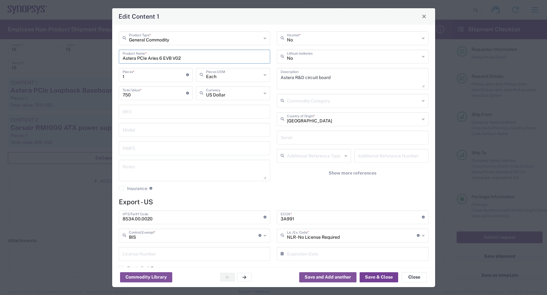
type input "Astera PCIe Aries 6 EVB V02"
click at [374, 277] on button "Save & Close" at bounding box center [378, 277] width 39 height 10
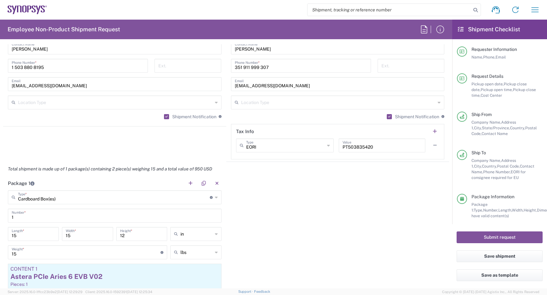
scroll to position [442, 0]
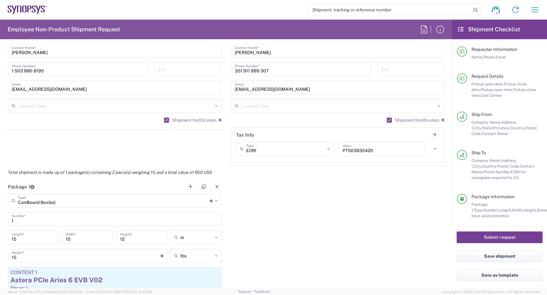
click at [477, 238] on button "Submit request" at bounding box center [499, 237] width 86 height 12
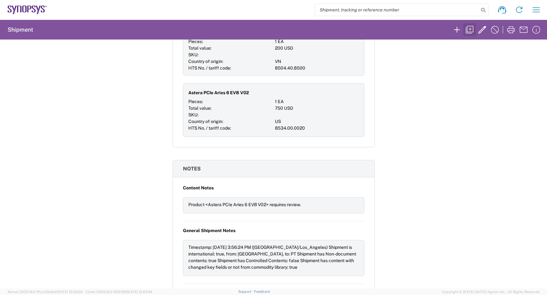
scroll to position [221, 0]
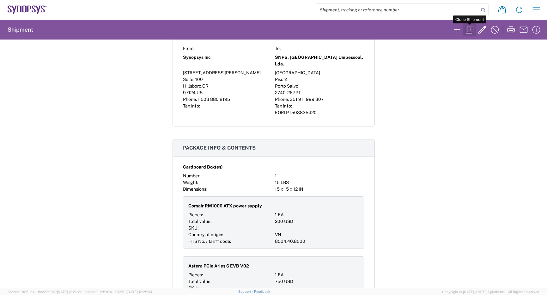
click at [471, 29] on icon "button" at bounding box center [469, 30] width 10 height 10
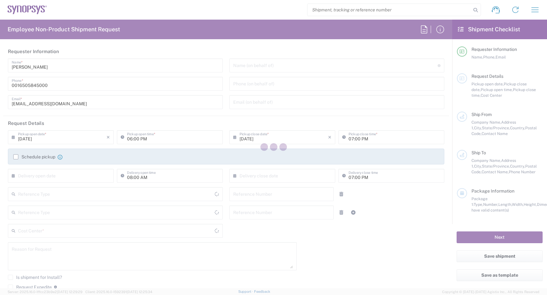
type input "1 503 880 8195"
type input "03:00 PM"
type input "04:00 PM"
type input "510464"
type textarea "International Priority, please. This is a highly visible customer debug. Eric B…"
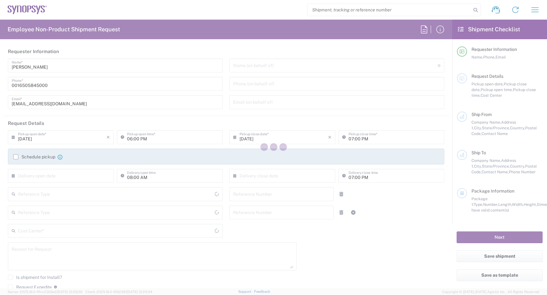
type input "Hillsboro US03"
type input "Synopsys Inc"
type input "[STREET_ADDRESS][PERSON_NAME]"
type input "Suite 400"
type input "Hillsboro"
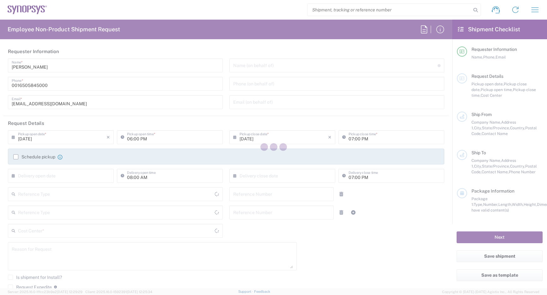
type input "97124"
type input "[PERSON_NAME]"
type input "1 503 880 8195"
type input "[EMAIL_ADDRESS][DOMAIN_NAME]"
type input "Lisbon PT01"
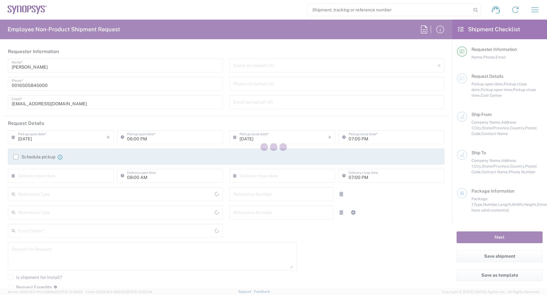
type input "SNPS, Portugal Unipessoal, Lda."
type input "Lagoas Park Edificio 4"
type input "Piso 2"
type input "Porto Salvo"
type input "2740-267"
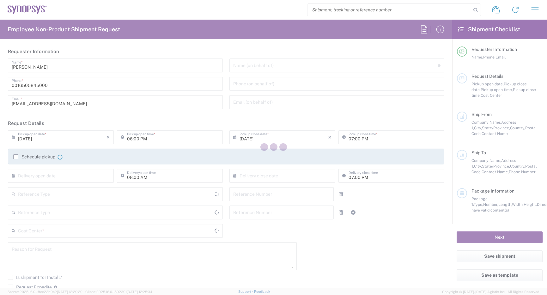
type input "Jorge Esteves"
type input "351 911 999 307"
type input "jesteves@synopsys.com"
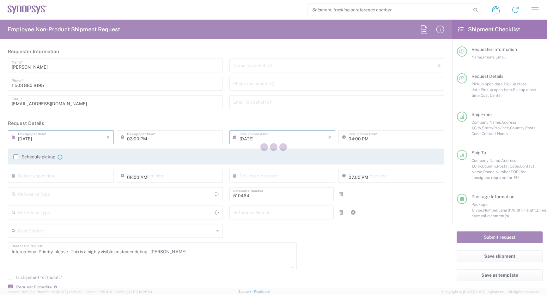
type input "Portugal"
type input "Department"
type input "Delivered at Place"
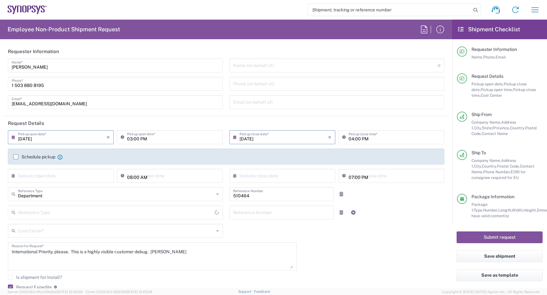
type input "Oregon"
type input "United States"
type input "Cardboard Box(es)"
type input "US01, SG, MSIP2, R&D 510464"
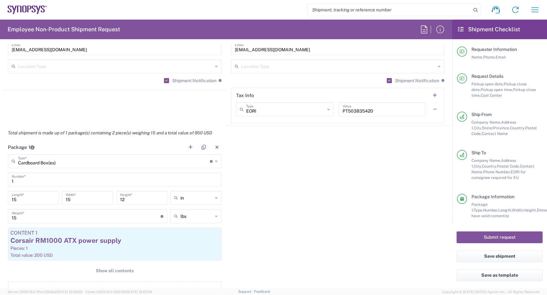
scroll to position [537, 0]
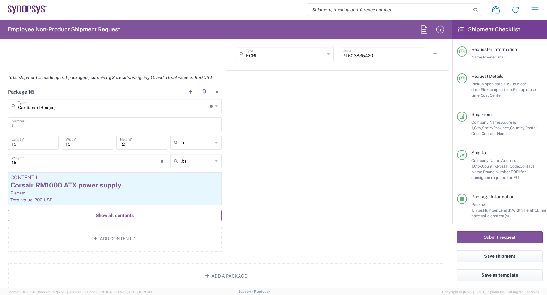
click at [98, 216] on span "Show all contents" at bounding box center [115, 215] width 38 height 6
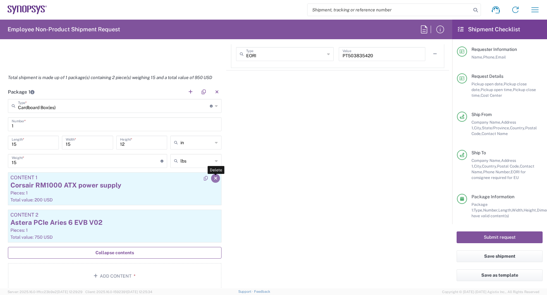
click at [214, 178] on icon "button" at bounding box center [215, 178] width 3 height 4
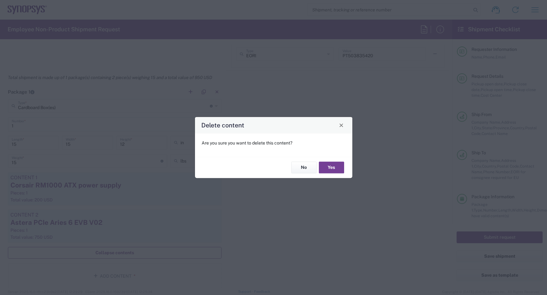
click at [342, 167] on button "Yes" at bounding box center [331, 168] width 25 height 12
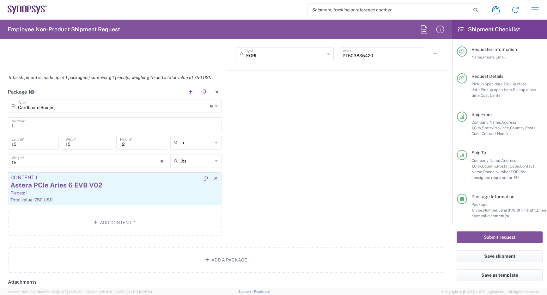
click at [118, 187] on div "Astera PCIe Aries 6 EVB V02" at bounding box center [114, 184] width 208 height 9
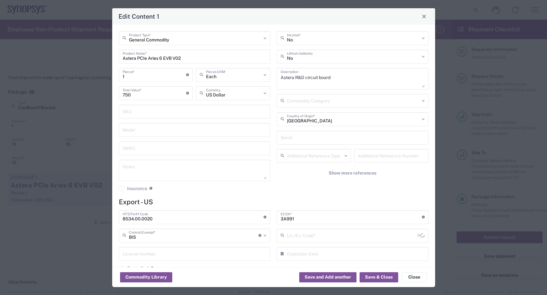
type input "NLR - No License Required"
drag, startPoint x: 196, startPoint y: 56, endPoint x: -25, endPoint y: 20, distance: 224.4
click at [0, 20] on html "Shipment request Shipment tracking Employee non-product shipment request My shi…" at bounding box center [273, 147] width 547 height 295
paste input "Scorpio CEM EVB V01"
click at [123, 58] on input "Scorpio CEM EVB V01" at bounding box center [195, 56] width 144 height 11
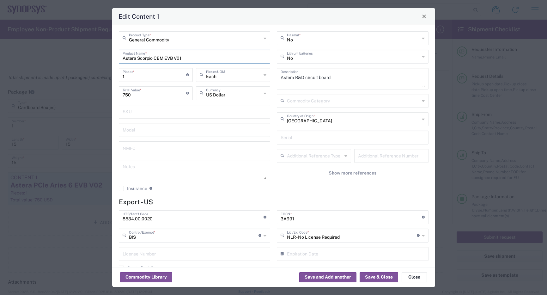
type input "Astera Scorpio CEM EVB V01"
drag, startPoint x: 149, startPoint y: 77, endPoint x: 88, endPoint y: 75, distance: 60.7
click at [88, 75] on div "Edit Content 1 General Commodity Product Type * Astera Scorpio CEM EVB V01 Prod…" at bounding box center [273, 147] width 547 height 295
type input "2"
type input "1500"
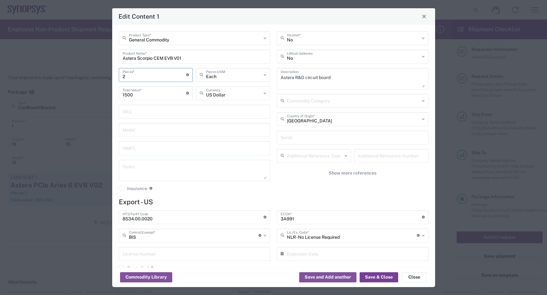
type input "2"
click at [387, 277] on button "Save & Close" at bounding box center [378, 277] width 39 height 10
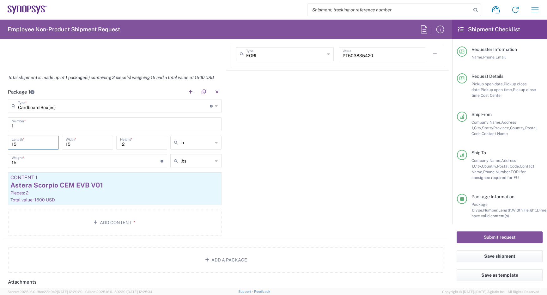
drag, startPoint x: 23, startPoint y: 143, endPoint x: -25, endPoint y: 133, distance: 49.6
click at [0, 133] on html "Shipment request Shipment tracking Employee non-product shipment request My shi…" at bounding box center [273, 147] width 547 height 295
type input "26"
type input "20"
drag, startPoint x: 130, startPoint y: 145, endPoint x: 21, endPoint y: 114, distance: 113.3
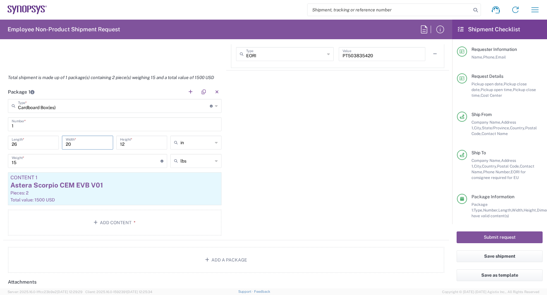
click at [21, 114] on main "Cardboard Box(es) Type * Material used to package goods Cardboard Box(es) Bale(…" at bounding box center [114, 168] width 223 height 139
type input "8"
drag, startPoint x: 16, startPoint y: 165, endPoint x: -13, endPoint y: 147, distance: 34.9
click at [0, 147] on html "Shipment request Shipment tracking Employee non-product shipment request My shi…" at bounding box center [273, 147] width 547 height 295
type input "22"
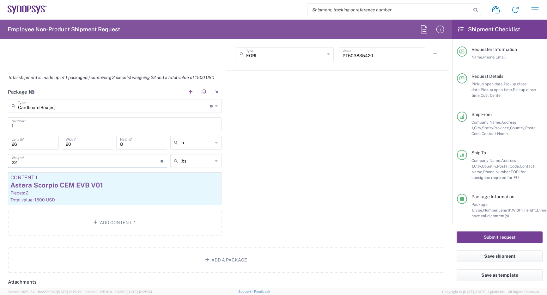
click at [519, 240] on button "Submit request" at bounding box center [499, 237] width 86 height 12
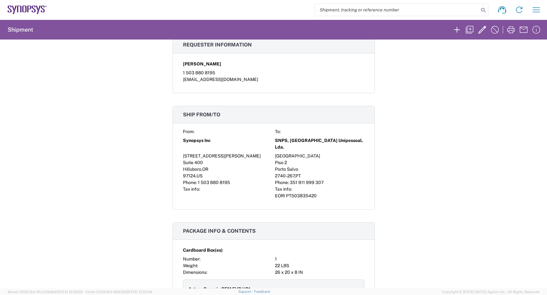
scroll to position [221, 0]
